Goal: Transaction & Acquisition: Purchase product/service

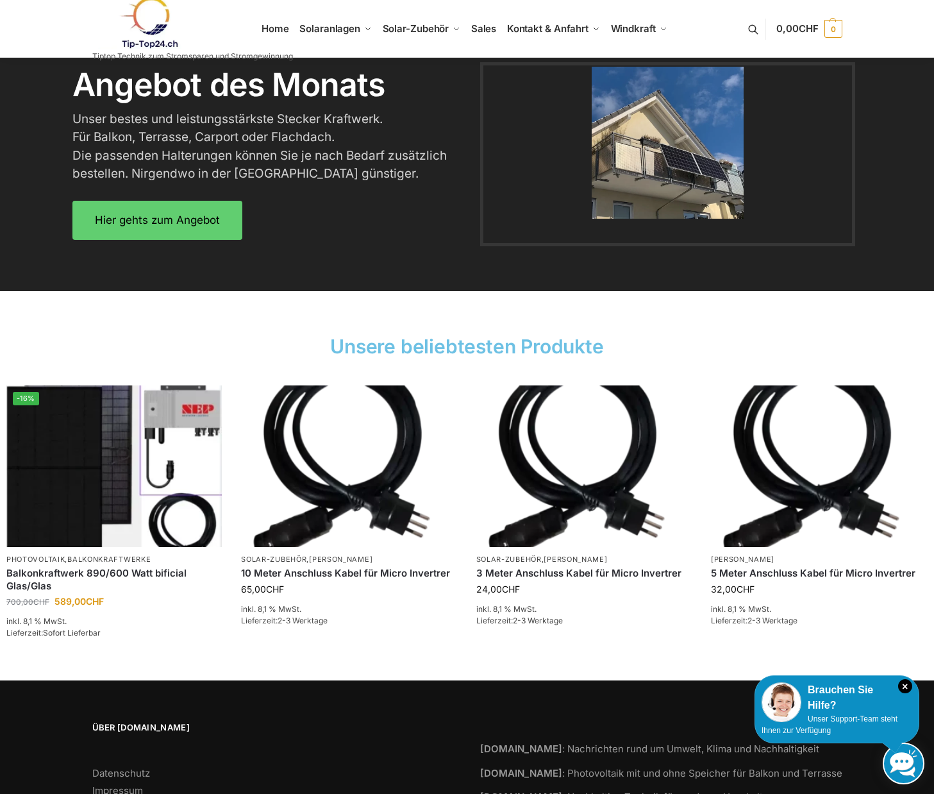
scroll to position [1708, 0]
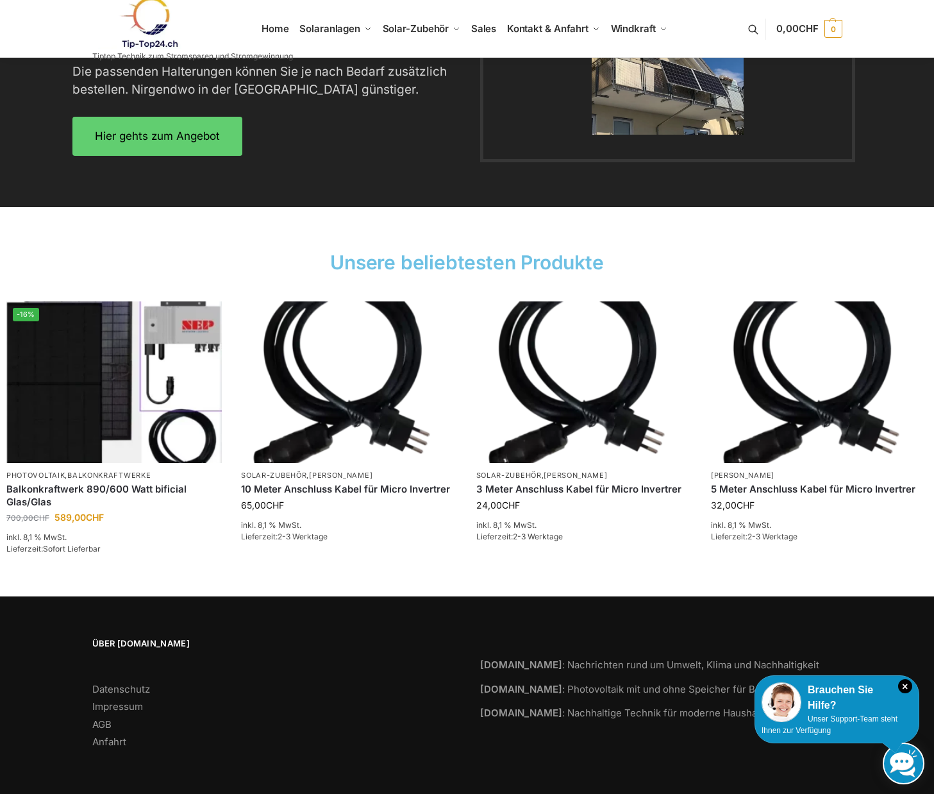
drag, startPoint x: 121, startPoint y: 704, endPoint x: 163, endPoint y: 696, distance: 42.5
click at [121, 704] on link "Impressum" at bounding box center [117, 706] width 51 height 12
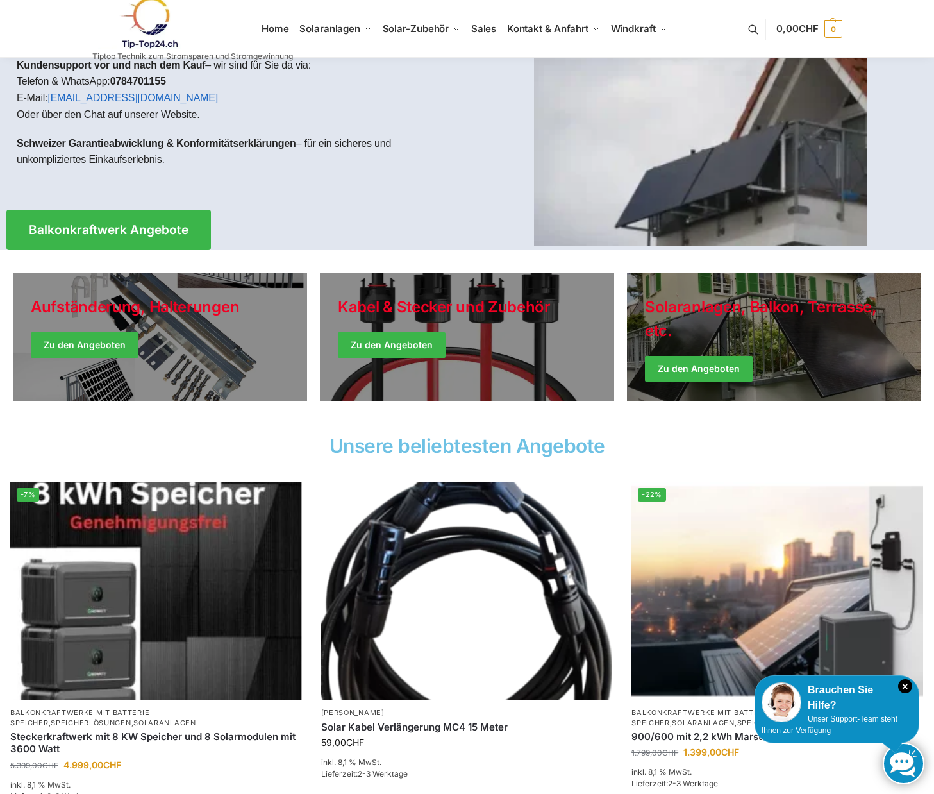
scroll to position [0, 0]
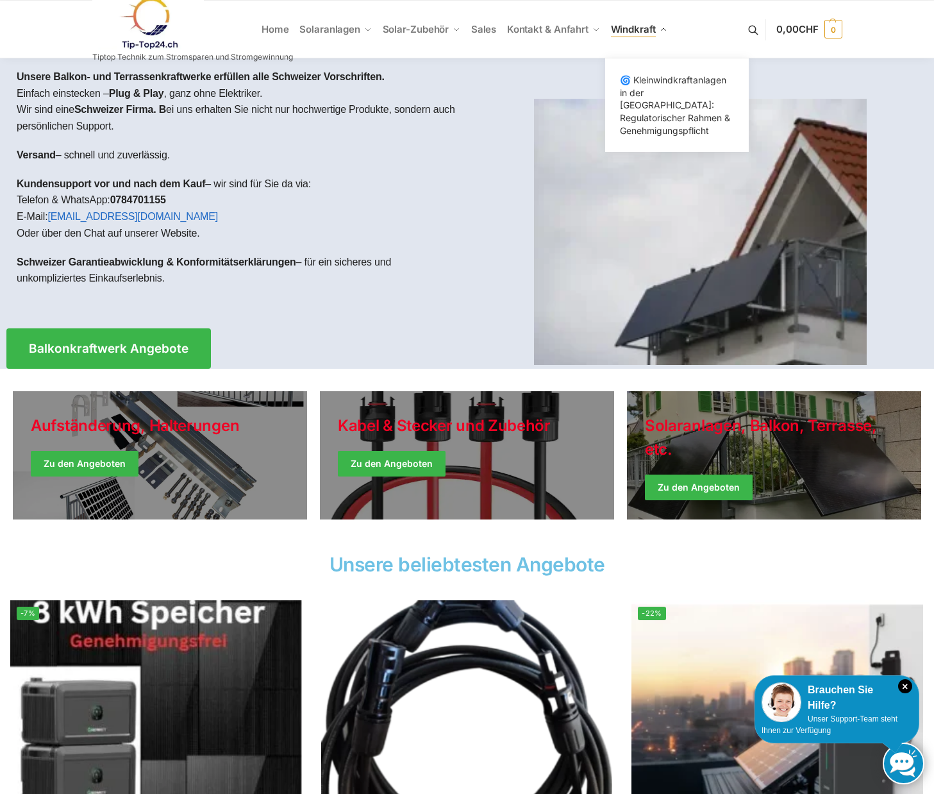
click at [635, 26] on span "Windkraft" at bounding box center [633, 29] width 45 height 12
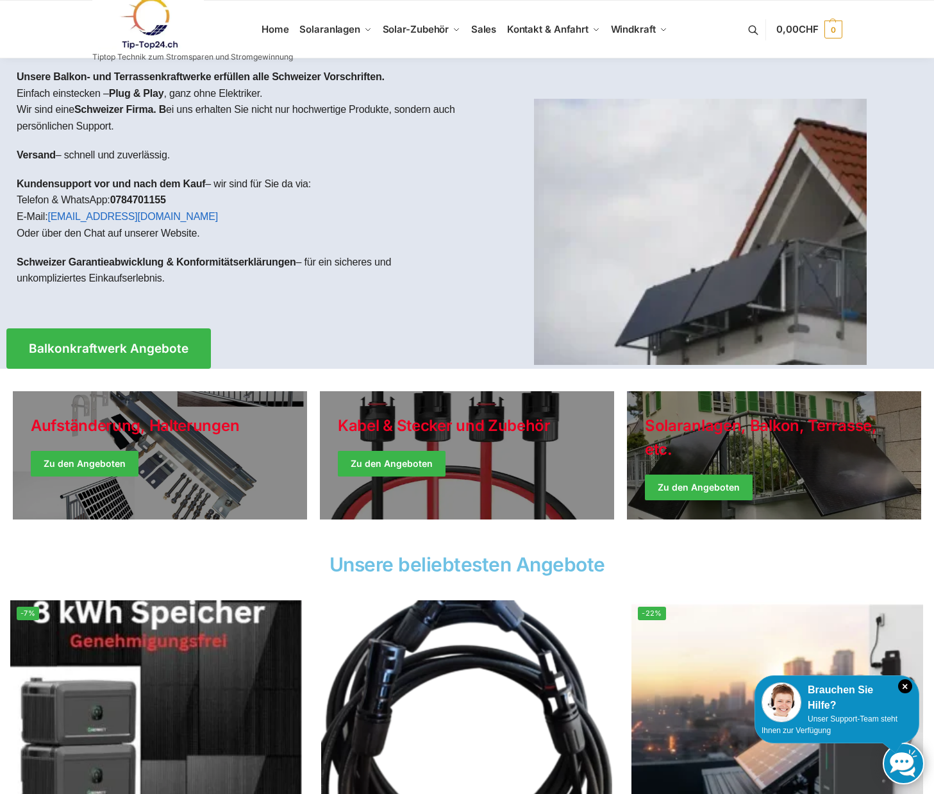
click at [278, 30] on link at bounding box center [192, 23] width 201 height 52
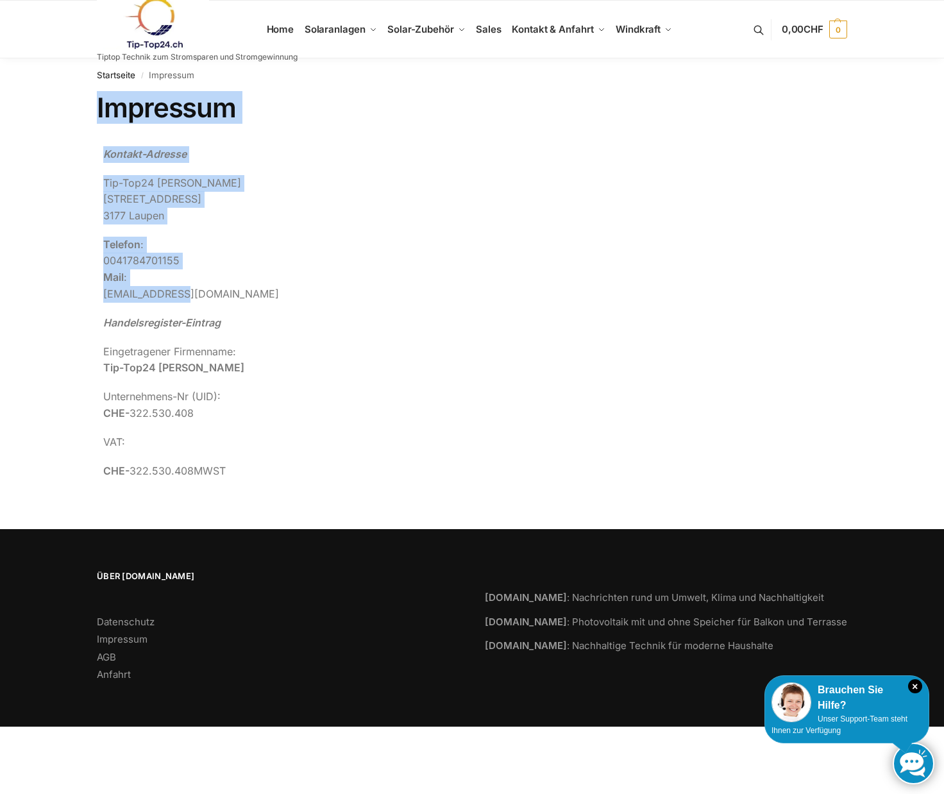
drag, startPoint x: 173, startPoint y: 293, endPoint x: 84, endPoint y: 300, distance: 88.8
click at [84, 300] on div "Impressum Kontakt-Adresse Tip-Top24 Rupert Spoddig Krankenhausweg 14 3177 Laupe…" at bounding box center [472, 295] width 804 height 407
click at [105, 301] on p "Telefon : 0041784701155 Mail : info@Tip-top24.ch" at bounding box center [381, 269] width 557 height 65
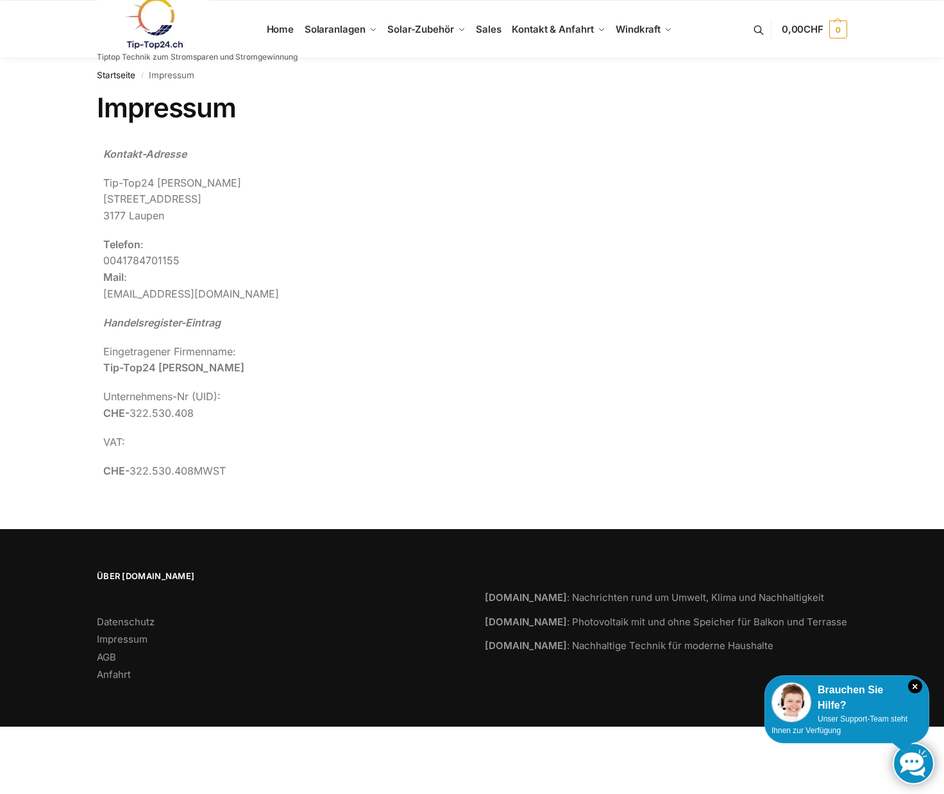
click at [203, 316] on em "Handelsregister-Eintrag" at bounding box center [161, 322] width 117 height 13
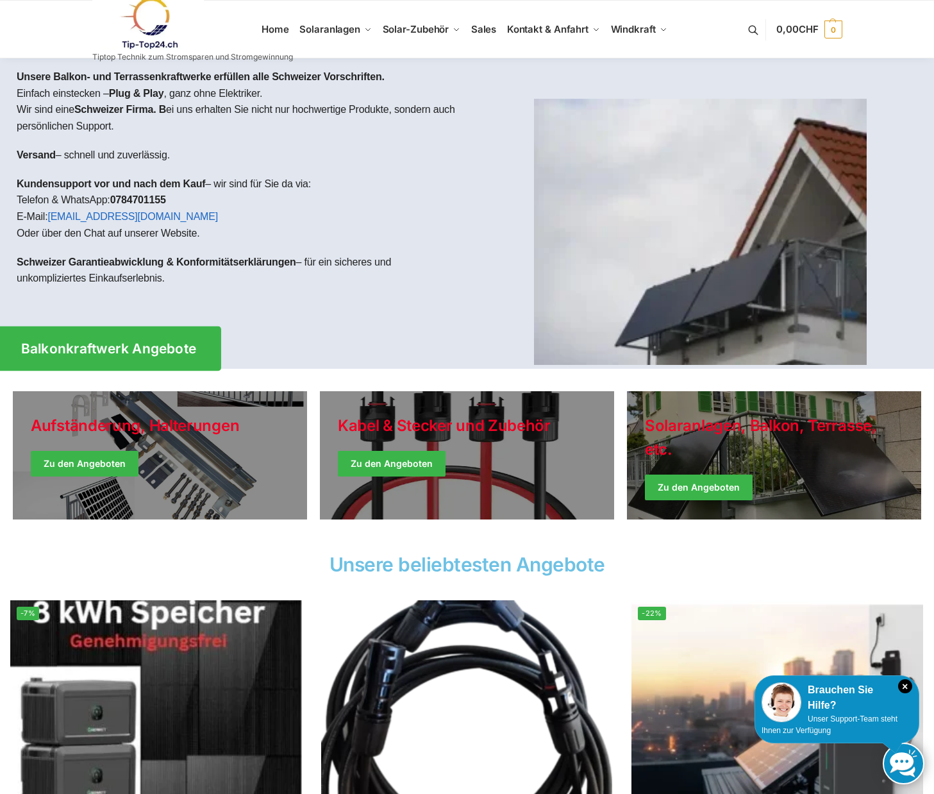
click at [183, 355] on span "Balkonkraftwerk Angebote" at bounding box center [109, 348] width 176 height 13
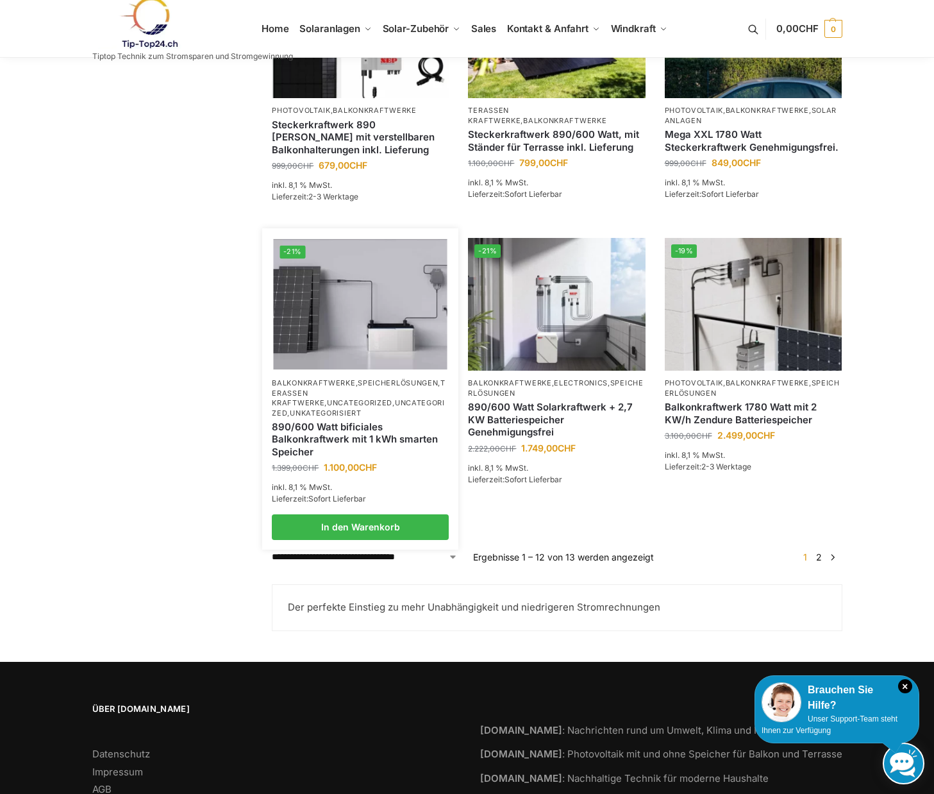
scroll to position [984, 0]
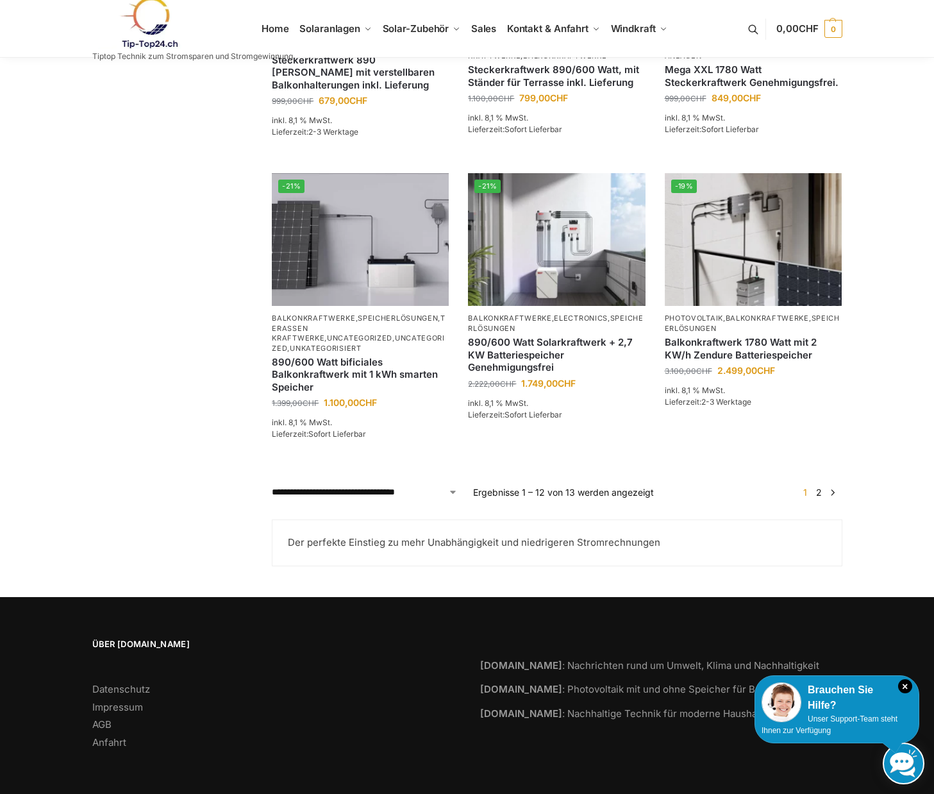
click at [819, 493] on link "2" at bounding box center [819, 492] width 12 height 11
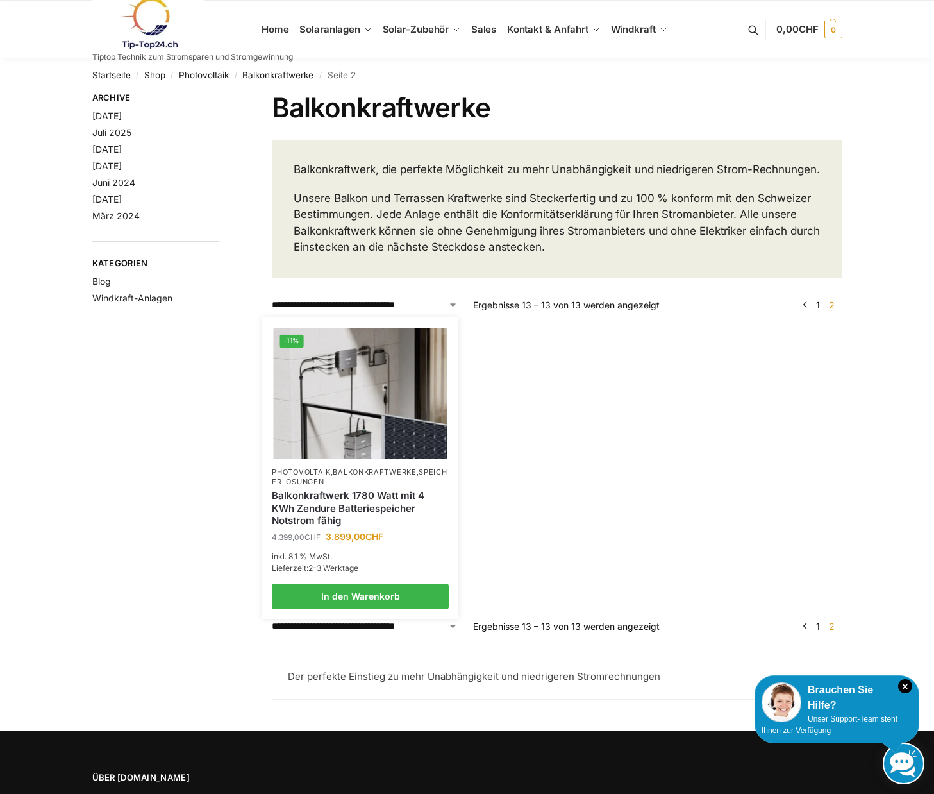
click at [363, 404] on img at bounding box center [361, 393] width 174 height 130
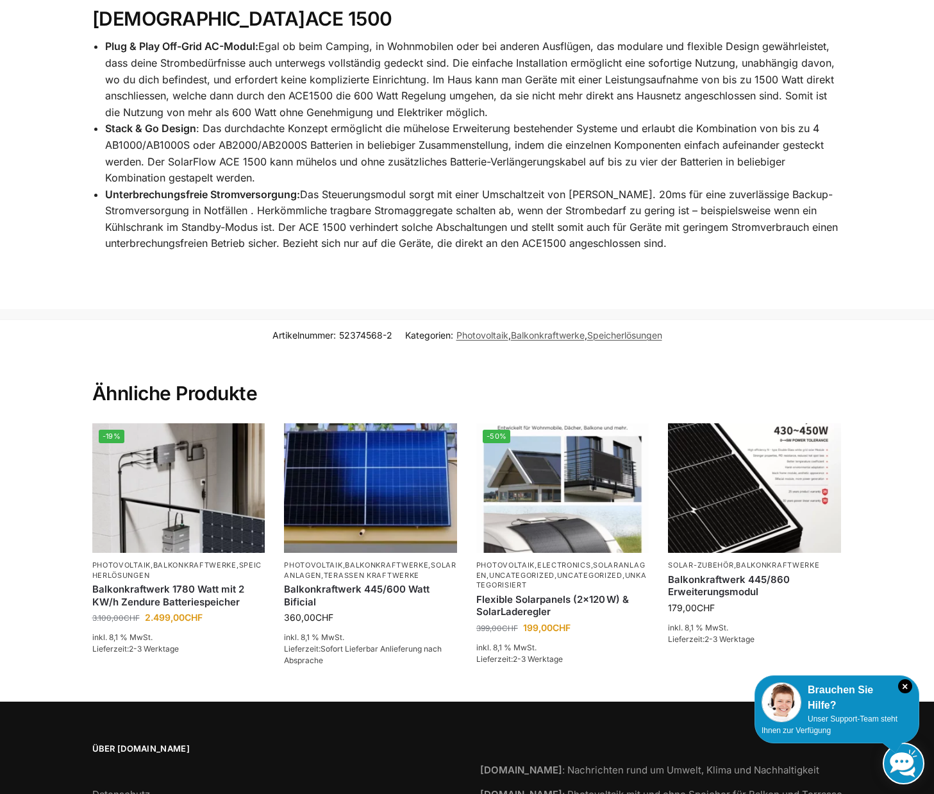
scroll to position [2449, 0]
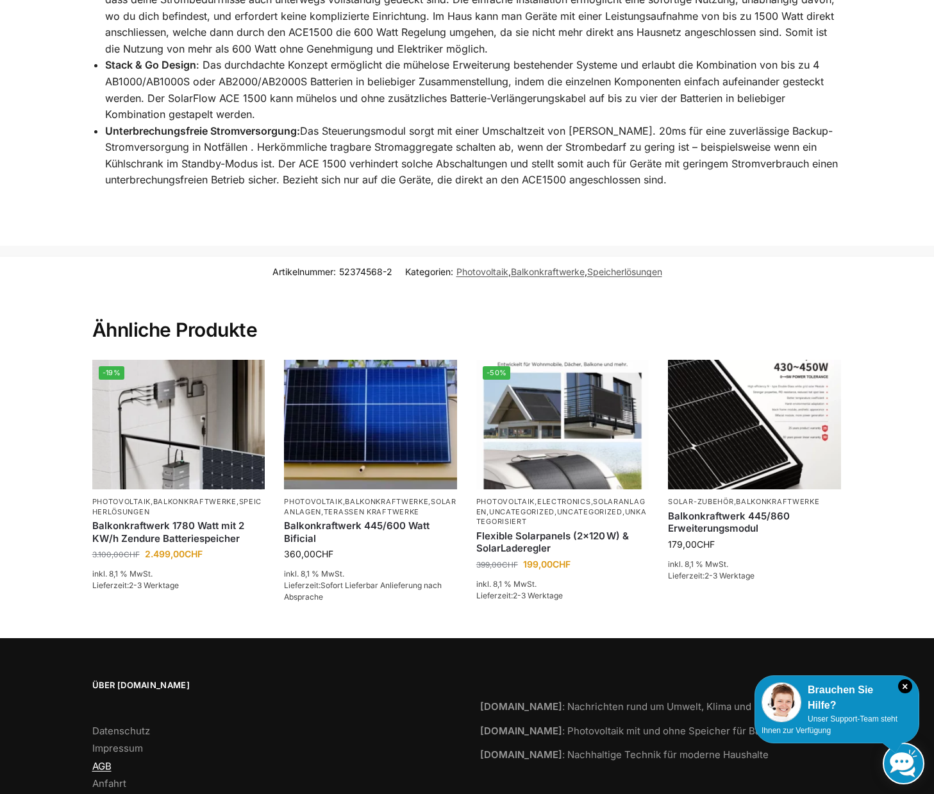
click at [104, 760] on link "AGB" at bounding box center [101, 766] width 19 height 12
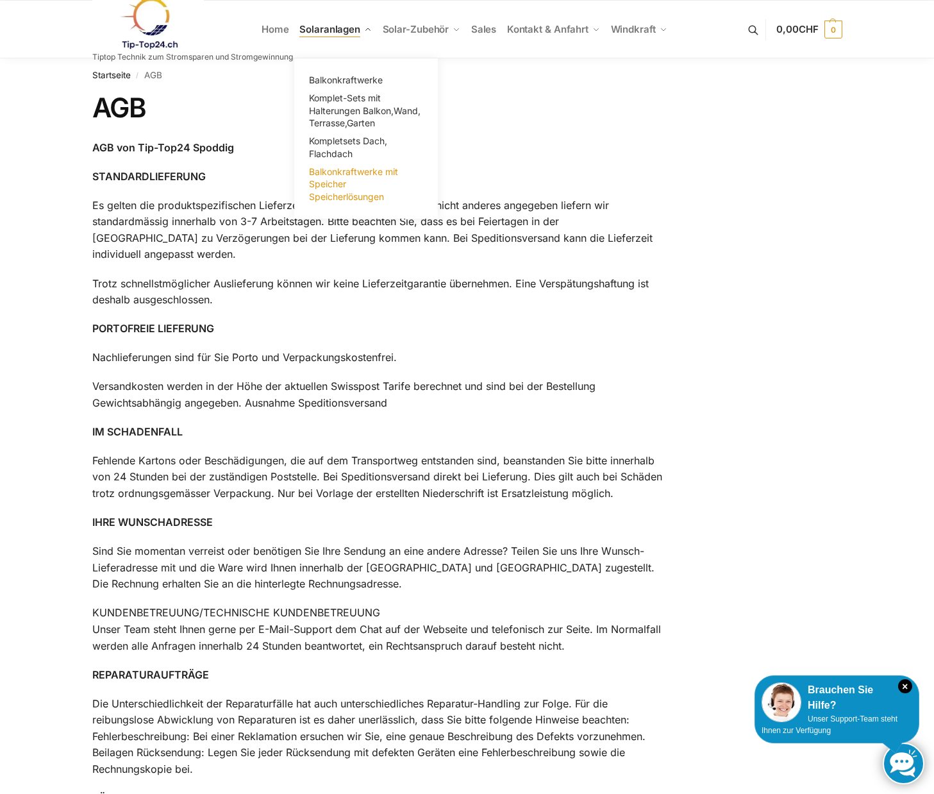
click at [337, 193] on span "Balkonkraftwerke mit Speicher Speicherlösungen" at bounding box center [353, 184] width 89 height 36
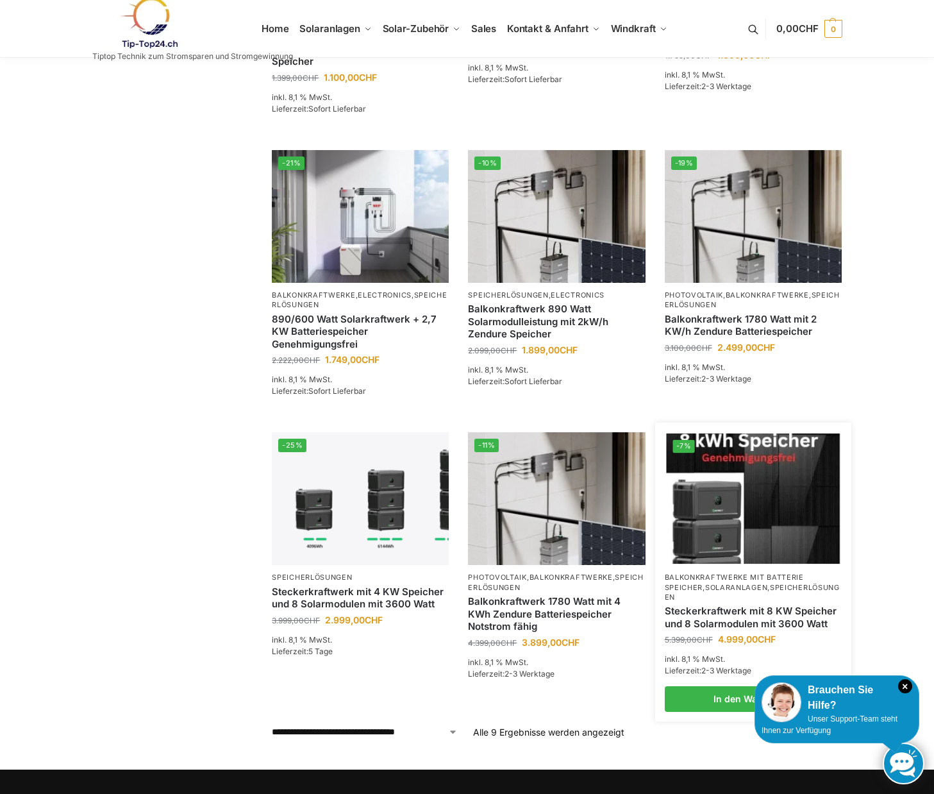
scroll to position [484, 0]
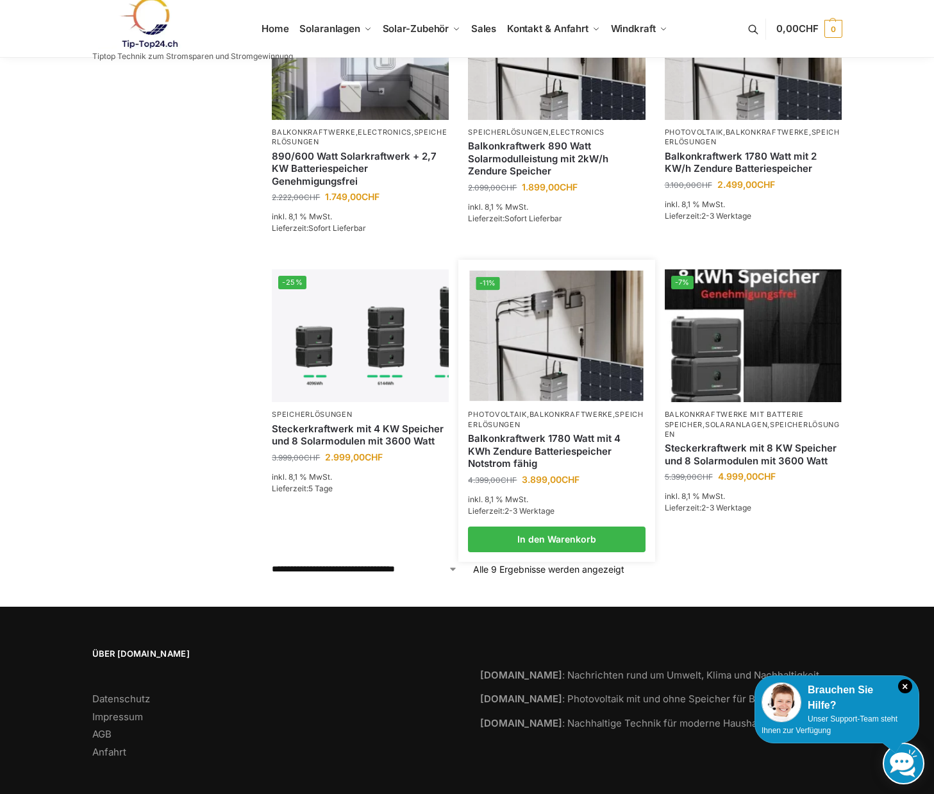
click at [559, 360] on img at bounding box center [557, 336] width 174 height 130
